Goal: Check status: Check status

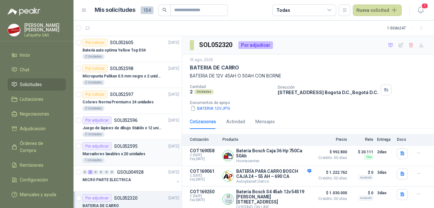
scroll to position [32, 0]
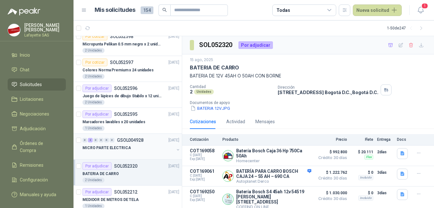
click at [115, 151] on div "MICRO PARTE ELECTRICA" at bounding box center [129, 148] width 92 height 8
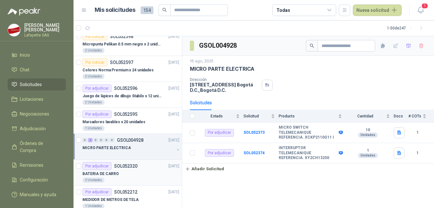
scroll to position [96, 0]
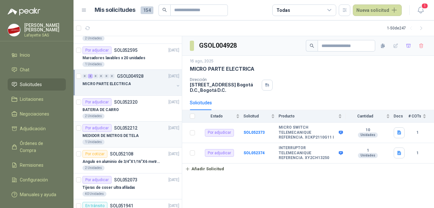
click at [123, 140] on div "1 Unidades" at bounding box center [131, 141] width 97 height 5
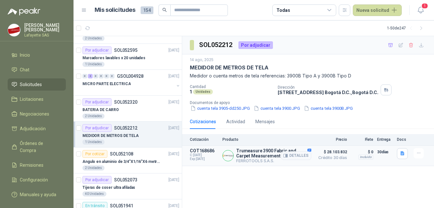
click at [227, 158] on img at bounding box center [228, 155] width 11 height 11
